Goal: Information Seeking & Learning: Learn about a topic

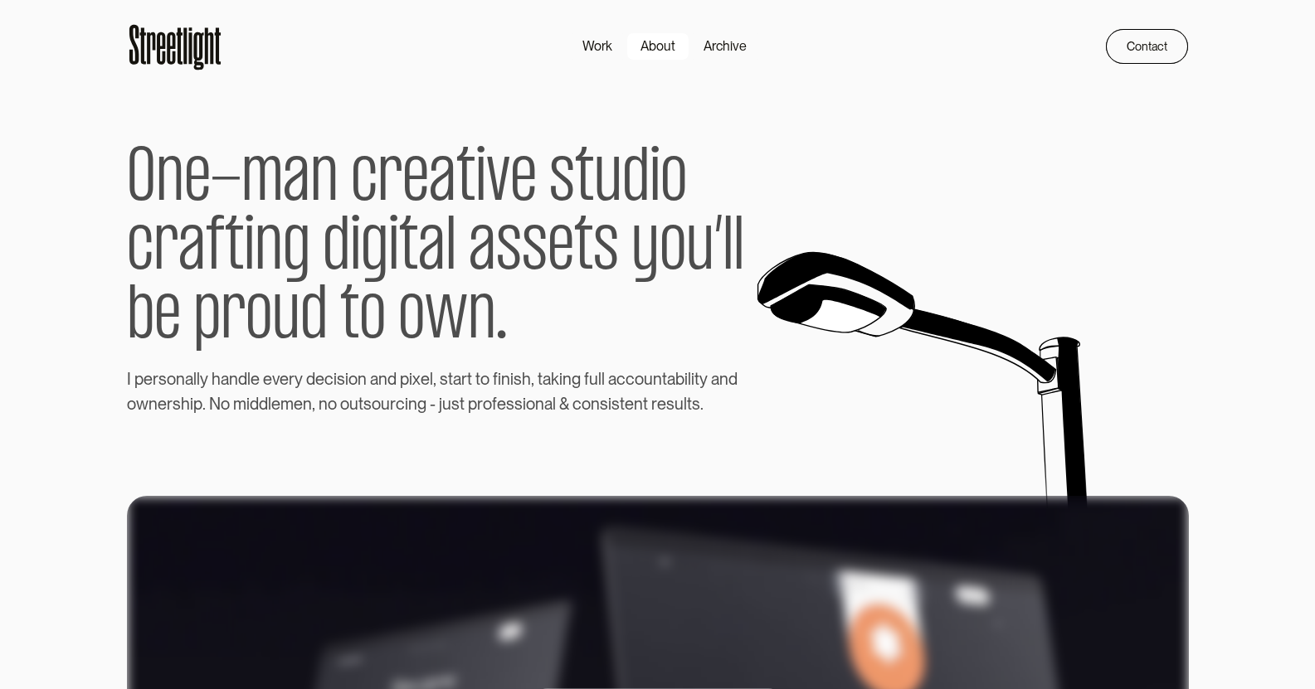
click at [661, 42] on div "About" at bounding box center [657, 46] width 35 height 20
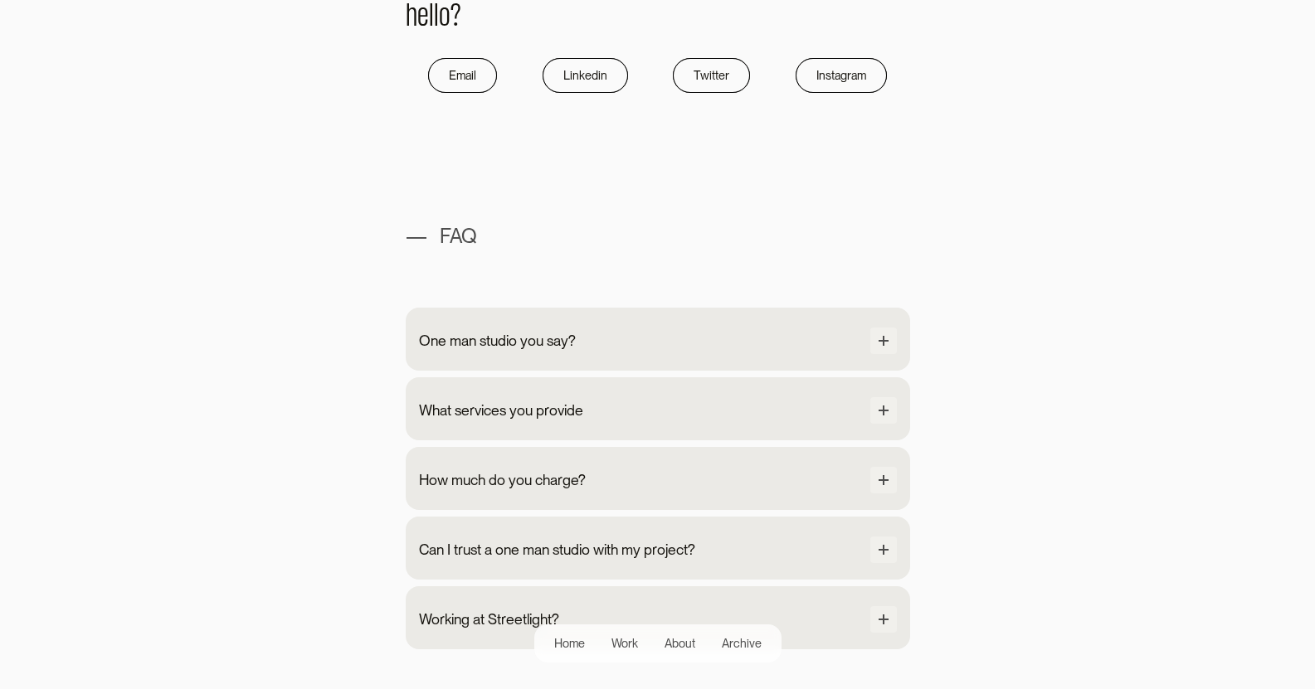
scroll to position [1410, 0]
click at [554, 347] on div "One man studio you say?" at bounding box center [510, 339] width 157 height 22
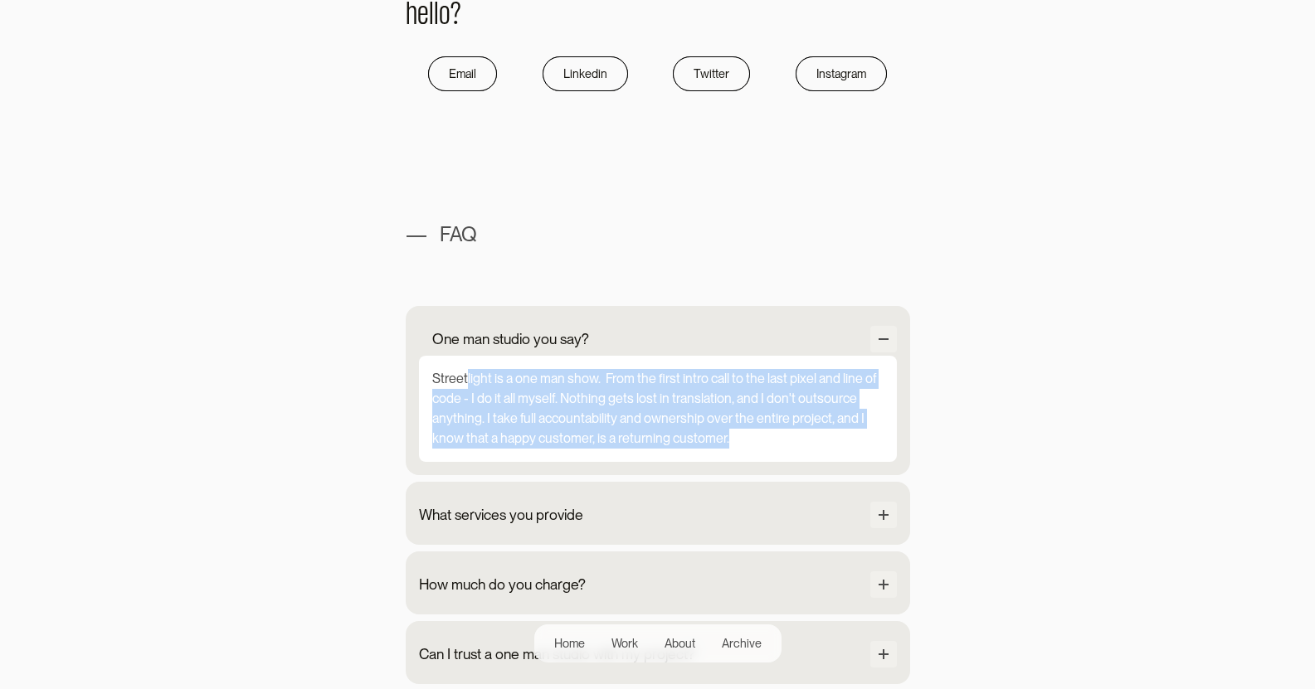
drag, startPoint x: 625, startPoint y: 435, endPoint x: 773, endPoint y: 467, distance: 151.1
click at [773, 467] on div "One man studio you say? Streetlight is a one man show. From the first intro cal…" at bounding box center [658, 390] width 504 height 169
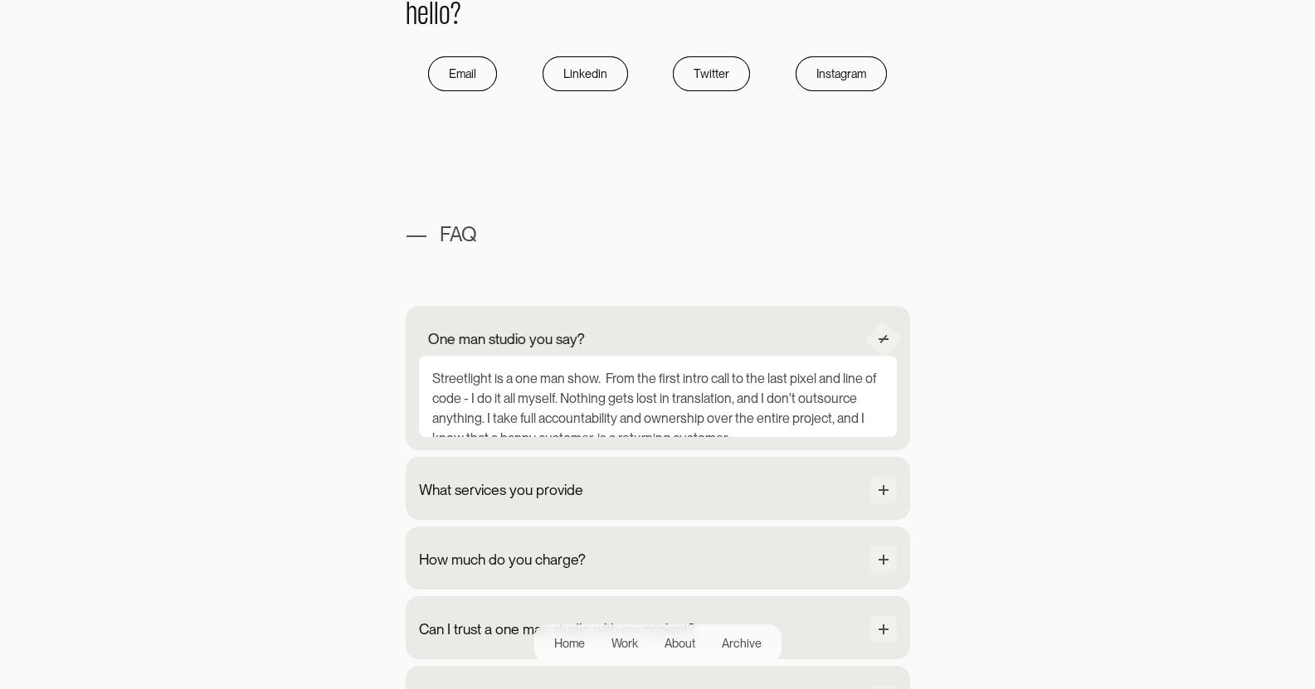
click at [761, 527] on div "How much do you charge? The minimum level of engagement for any project is set …" at bounding box center [658, 558] width 504 height 63
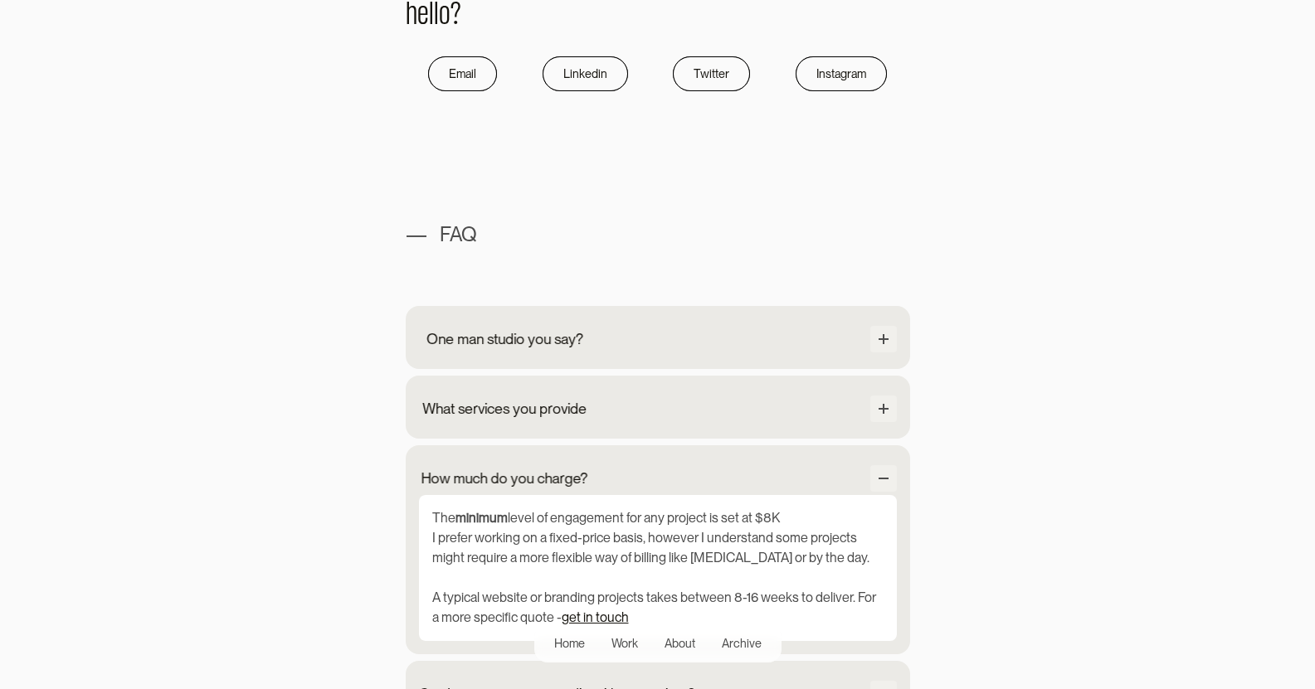
click at [618, 357] on div "One man studio you say? Streetlight is a one man show. From the first intro cal…" at bounding box center [658, 337] width 504 height 63
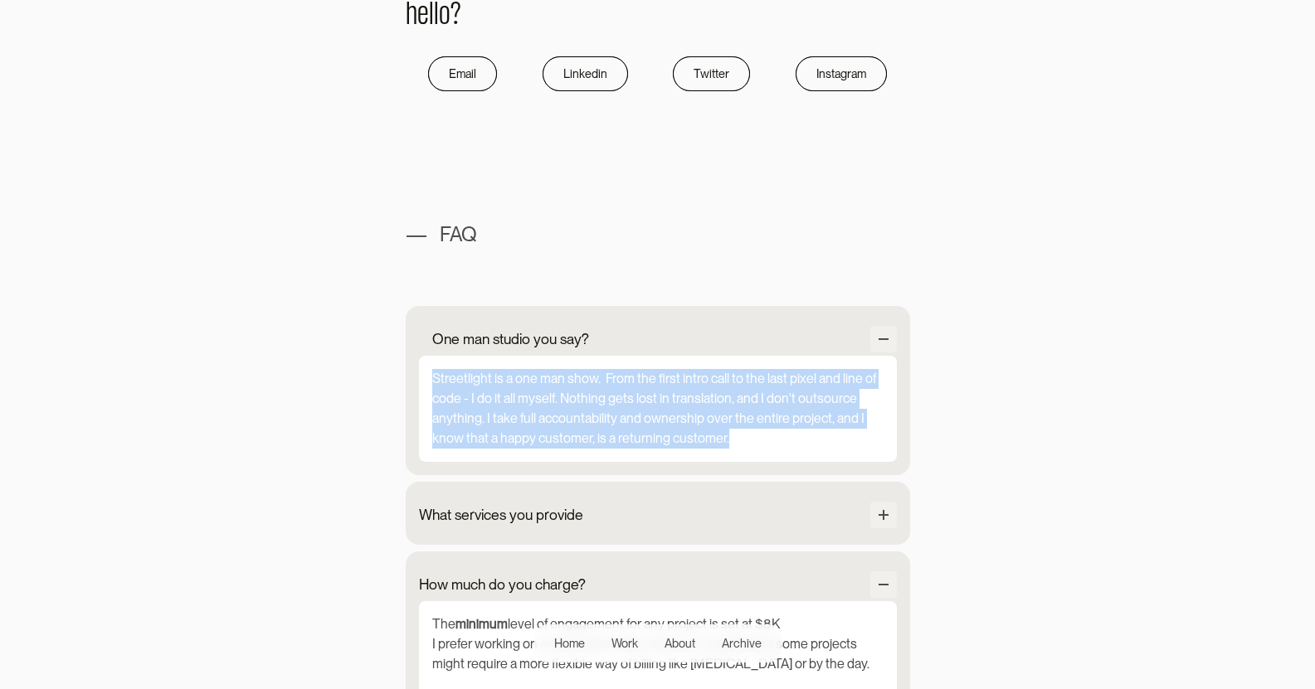
drag, startPoint x: 579, startPoint y: 415, endPoint x: 432, endPoint y: 372, distance: 153.0
click at [432, 372] on div "Streetlight is a one man show. From the first intro call to the last pixel and …" at bounding box center [658, 409] width 478 height 106
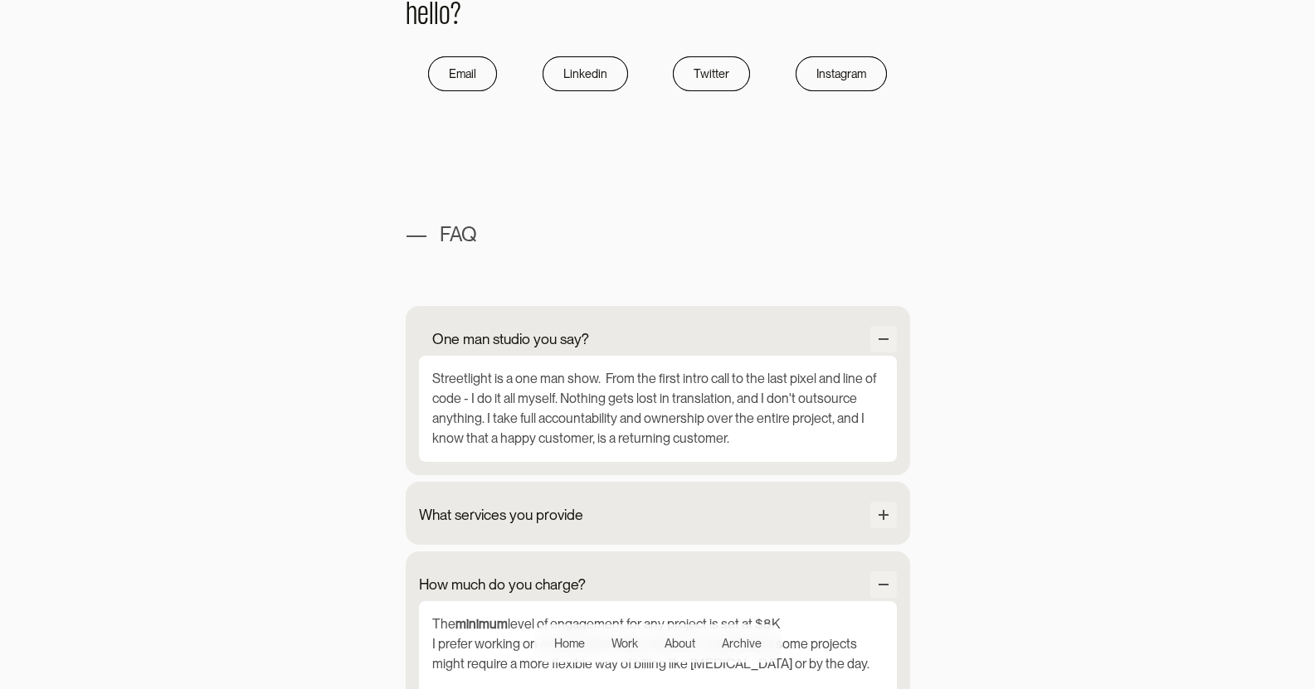
click at [495, 482] on div "What services you provide Product UX/UI Design Prototyping Design system Wirefr…" at bounding box center [658, 513] width 504 height 63
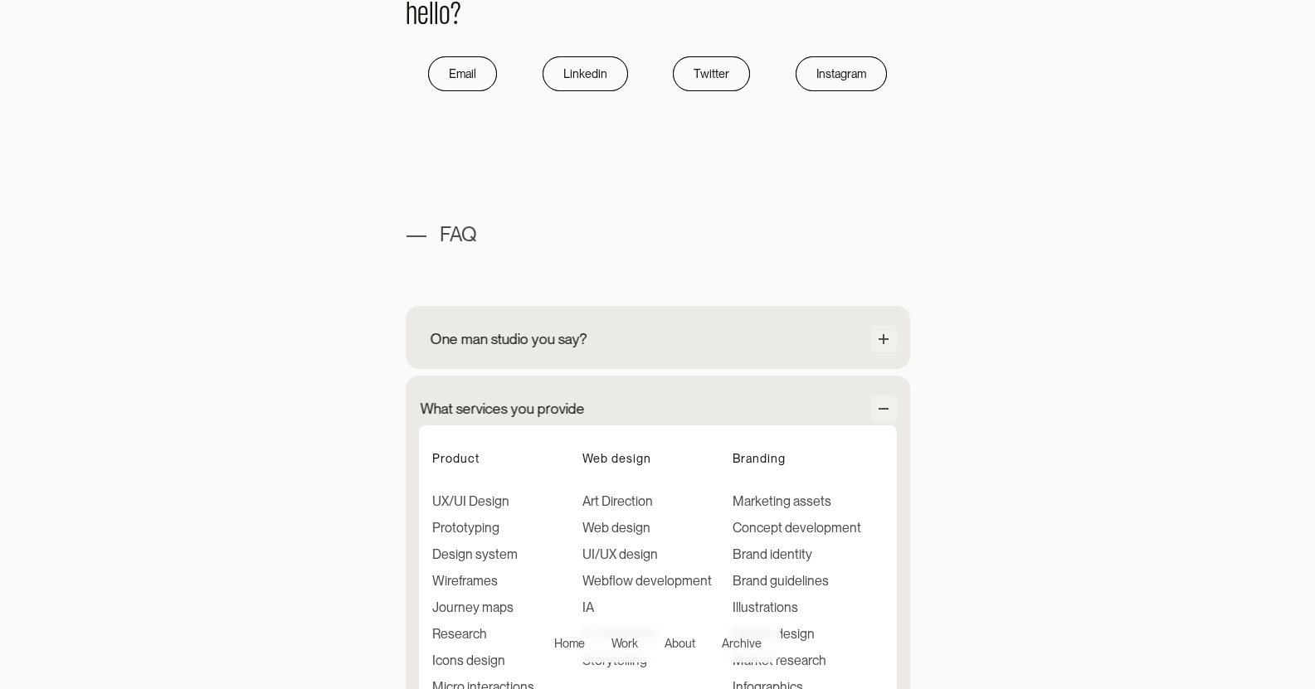
click at [485, 350] on div "One man studio you say?" at bounding box center [658, 341] width 478 height 30
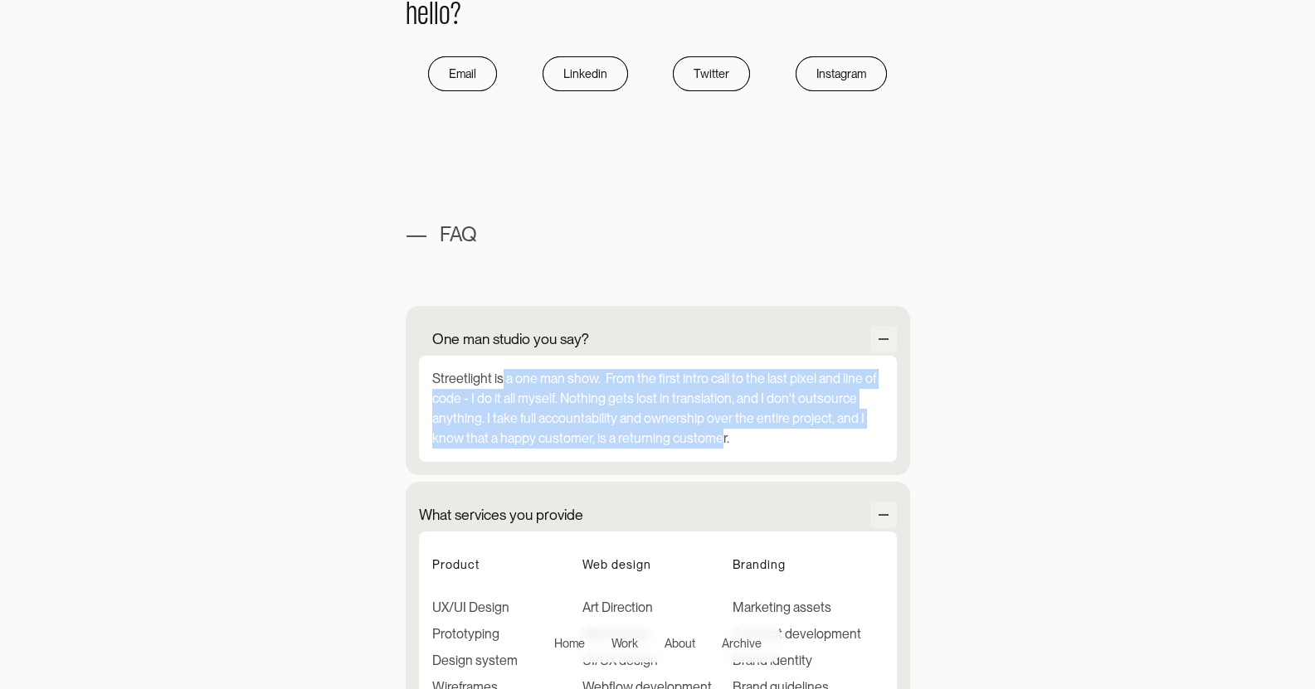
drag, startPoint x: 500, startPoint y: 381, endPoint x: 720, endPoint y: 438, distance: 227.1
click at [720, 438] on div "Streetlight is a one man show. From the first intro call to the last pixel and …" at bounding box center [658, 409] width 478 height 106
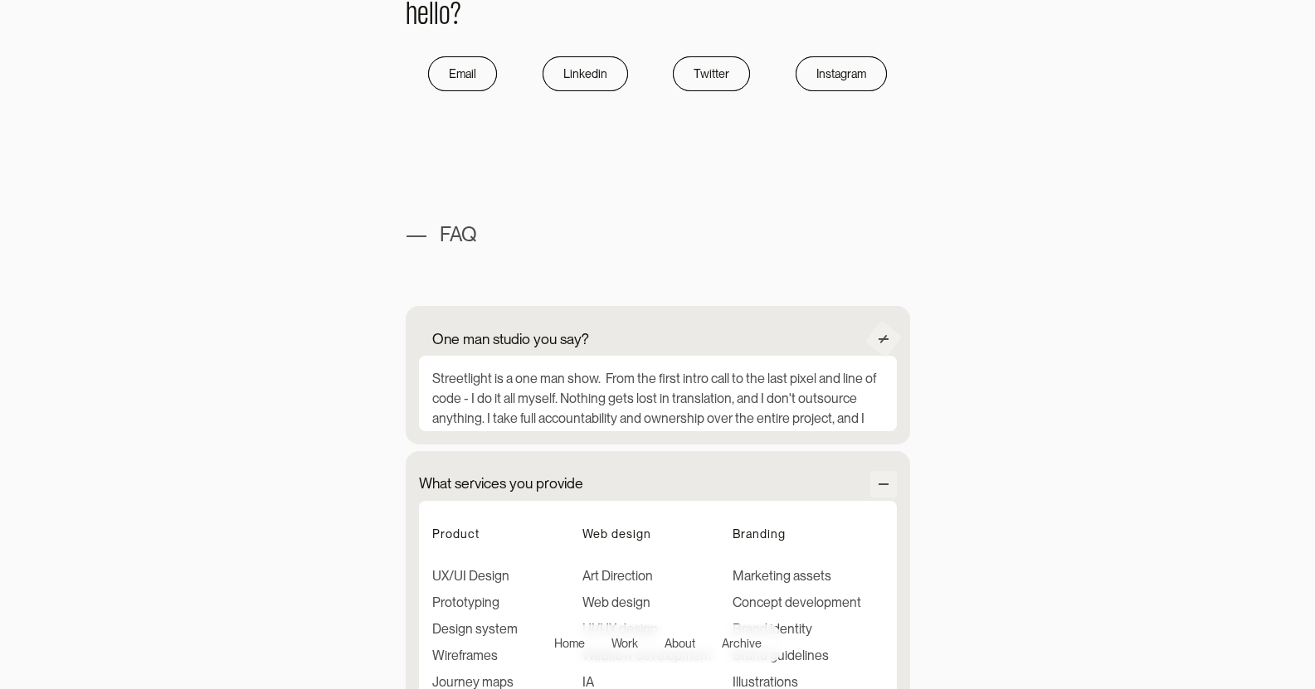
click at [720, 451] on div "What services you provide Product UX/UI Design Prototyping Design system Wirefr…" at bounding box center [658, 638] width 504 height 375
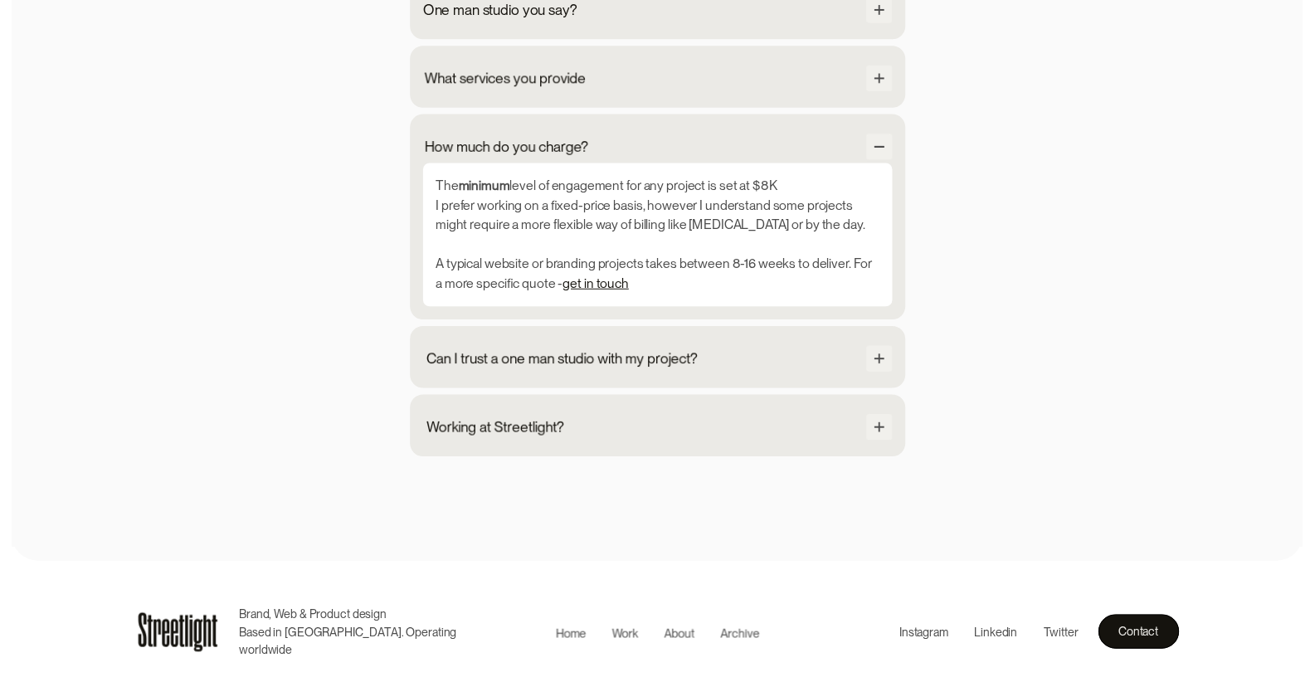
scroll to position [1740, 0]
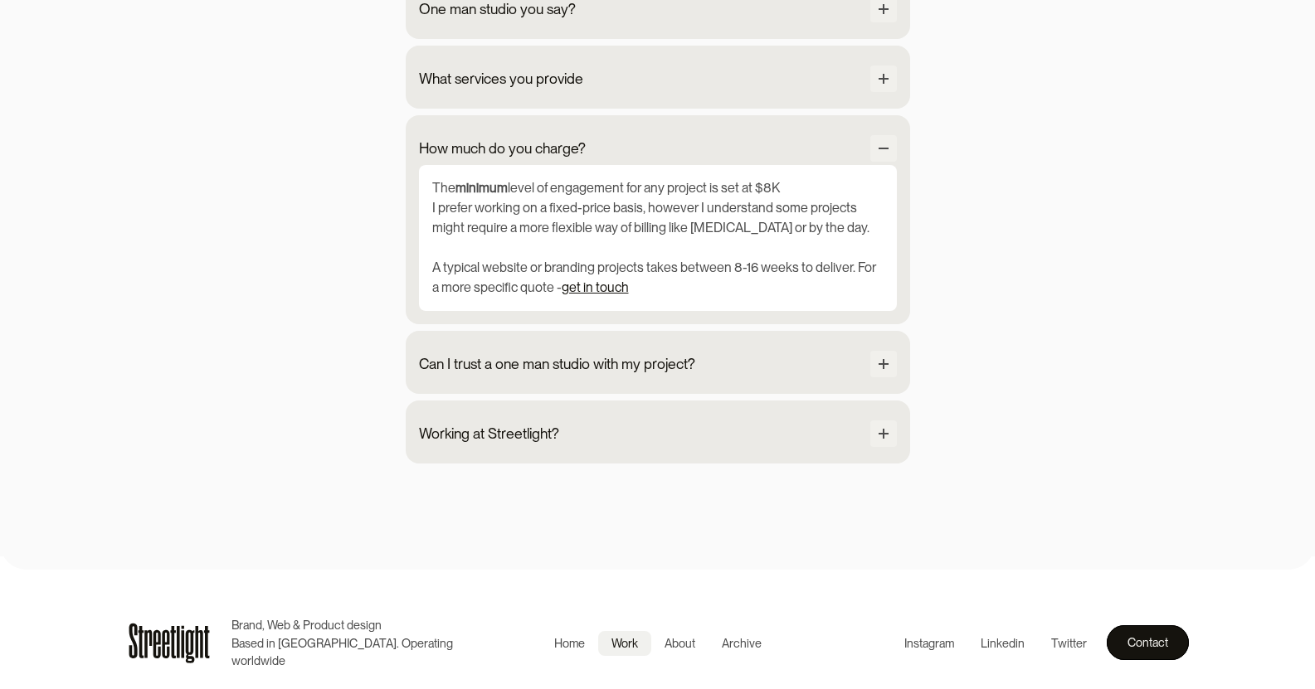
click at [627, 648] on div "Work" at bounding box center [624, 643] width 27 height 18
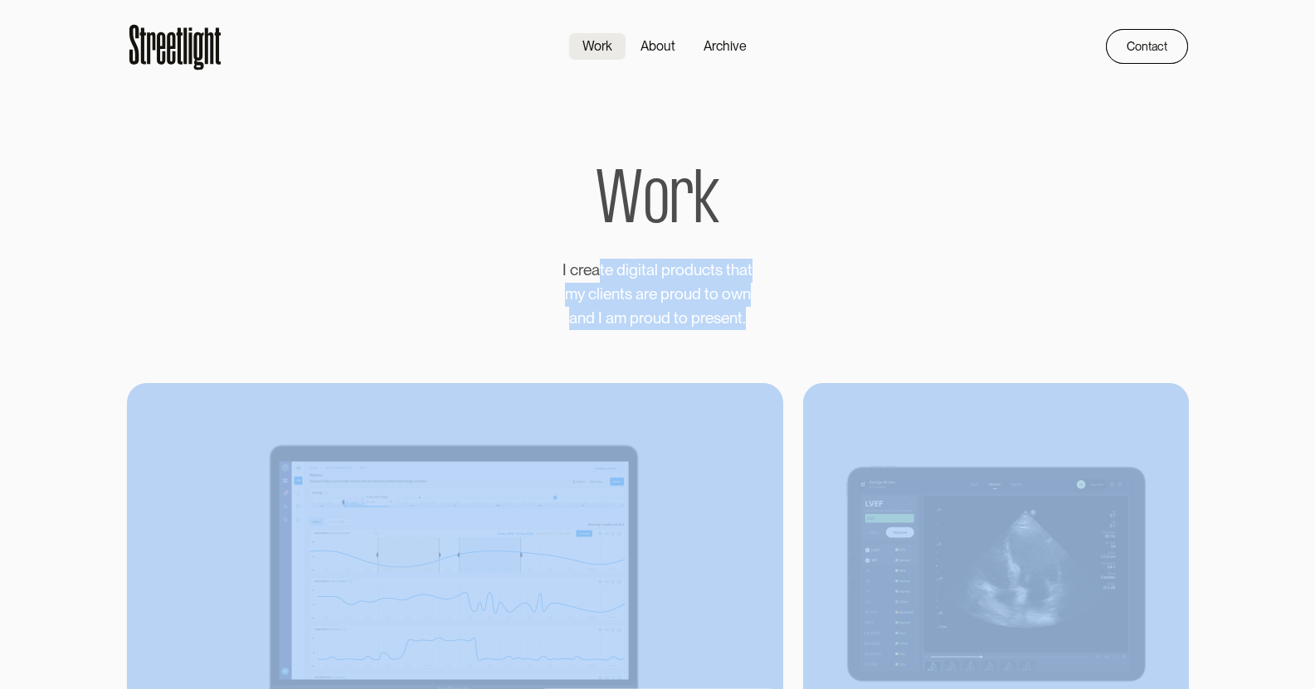
drag, startPoint x: 602, startPoint y: 277, endPoint x: 820, endPoint y: 362, distance: 234.0
click at [785, 309] on div "W o r k I c r e a t e d i g i t a l p r o d u c t s t h a t m y c l i e n t s a…" at bounding box center [658, 248] width 398 height 164
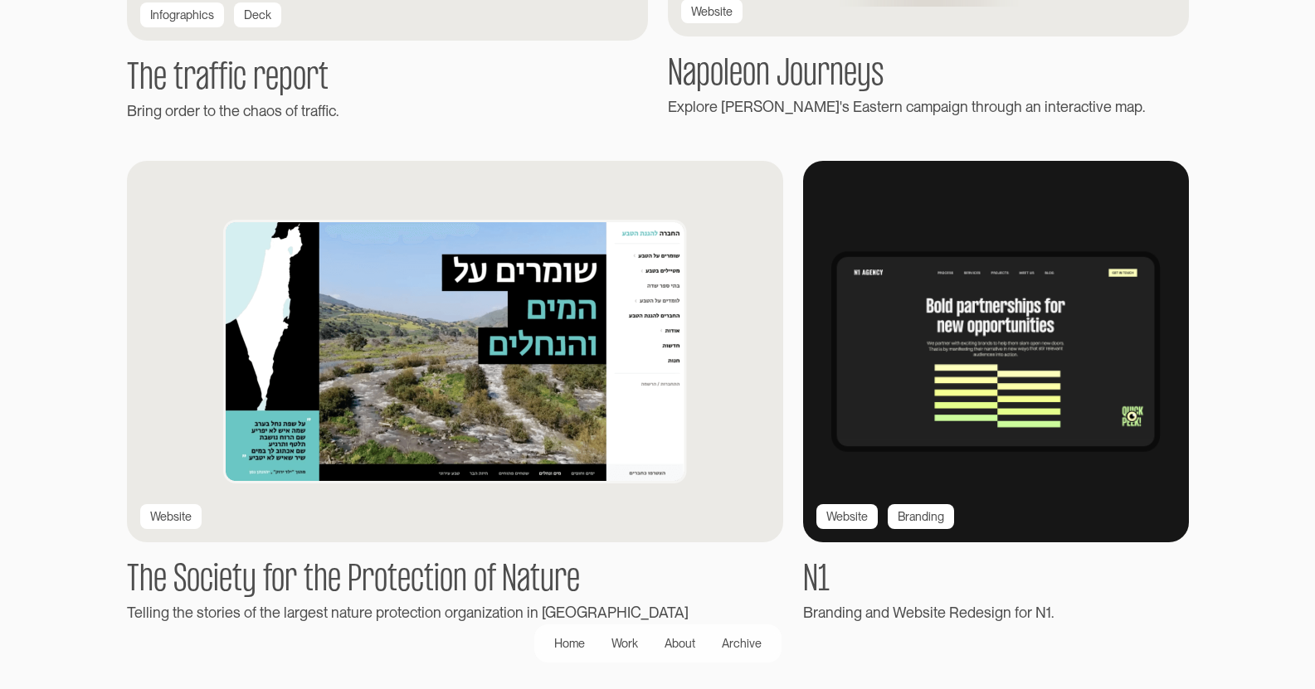
scroll to position [2737, 0]
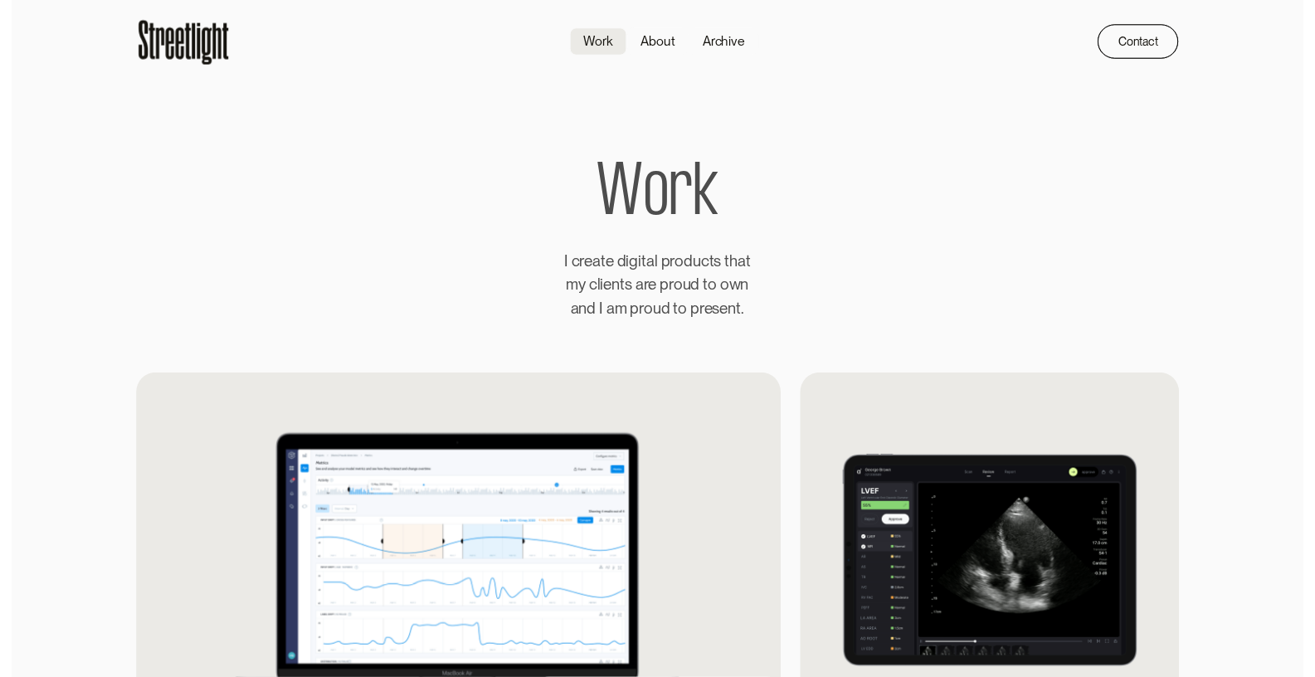
scroll to position [0, 0]
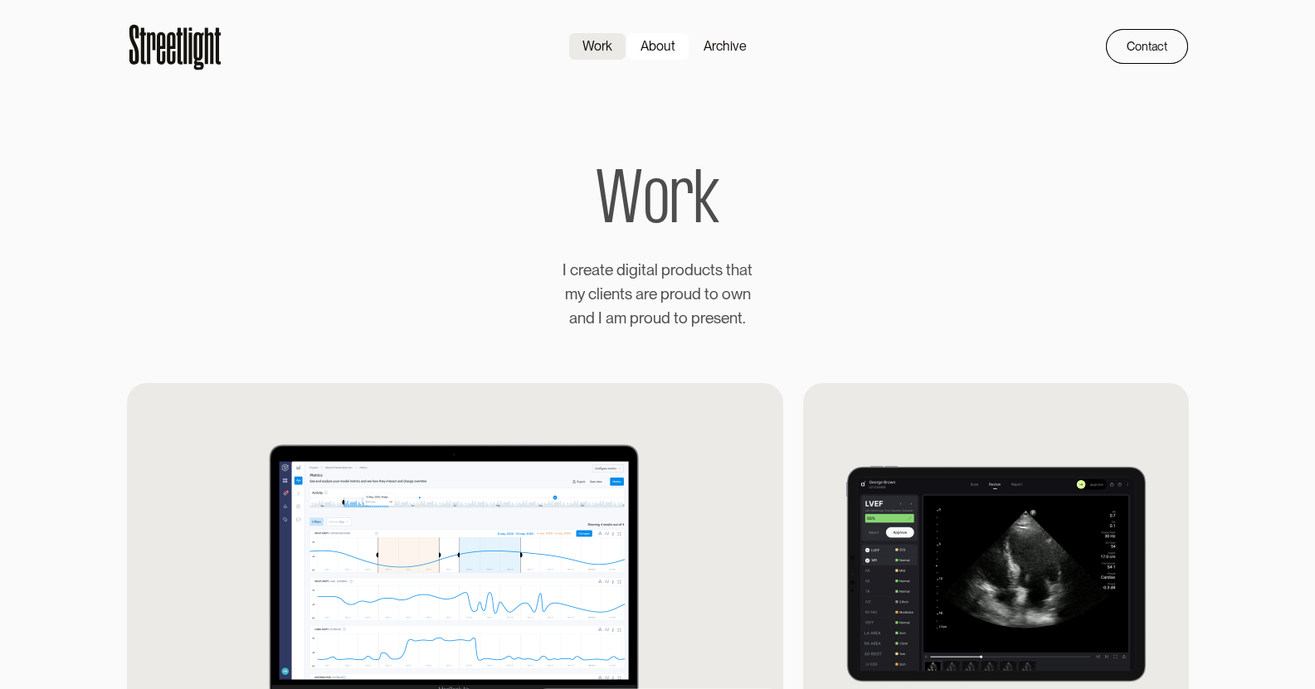
click at [684, 51] on link "About" at bounding box center [657, 46] width 63 height 28
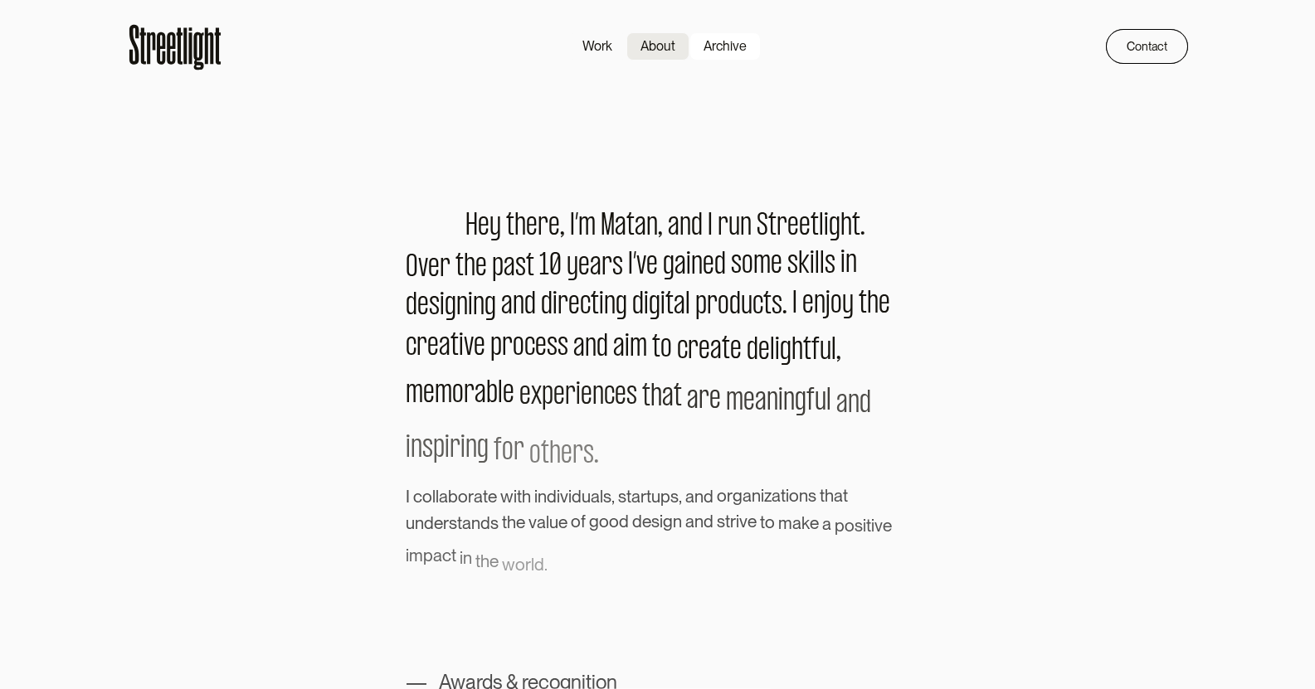
click at [741, 36] on link "Archive" at bounding box center [724, 46] width 71 height 28
